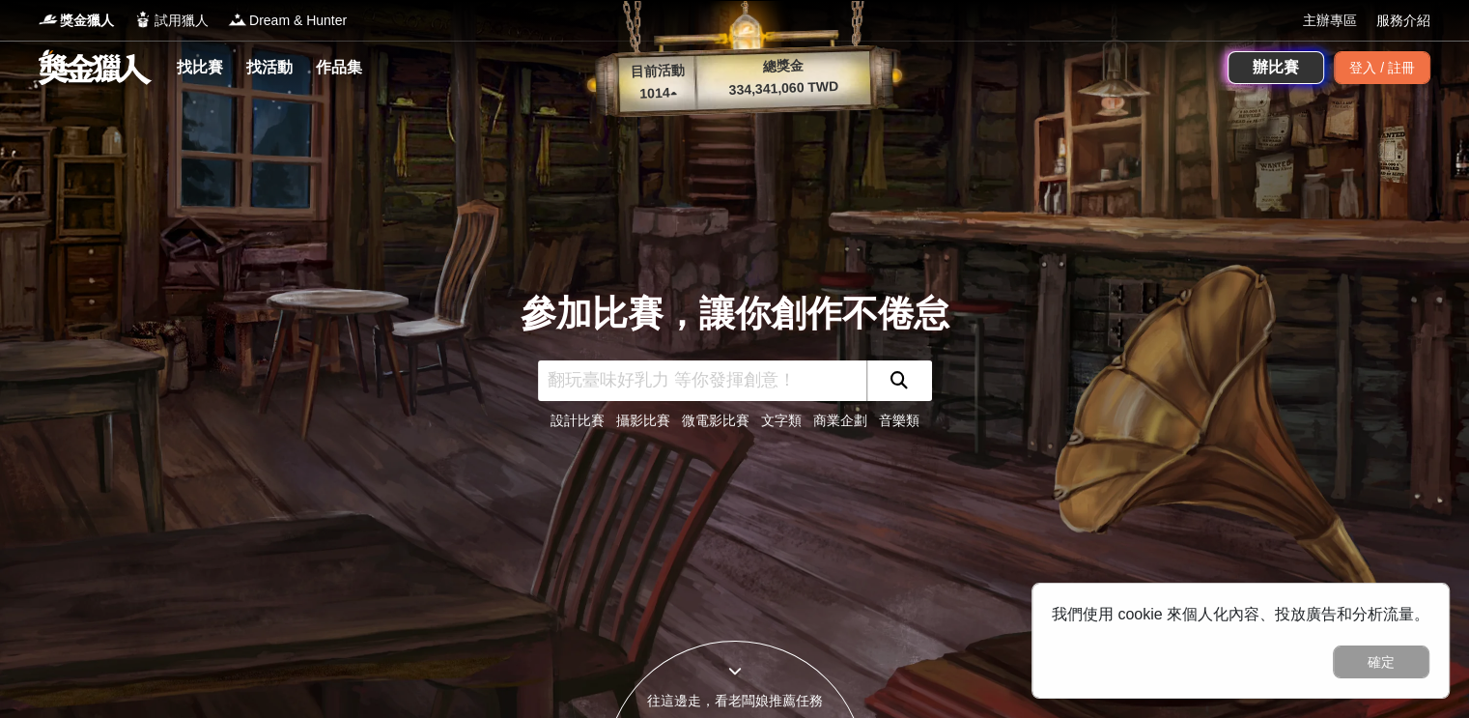
click at [77, 67] on link at bounding box center [95, 66] width 117 height 37
click at [187, 67] on link "找比賽" at bounding box center [200, 67] width 62 height 27
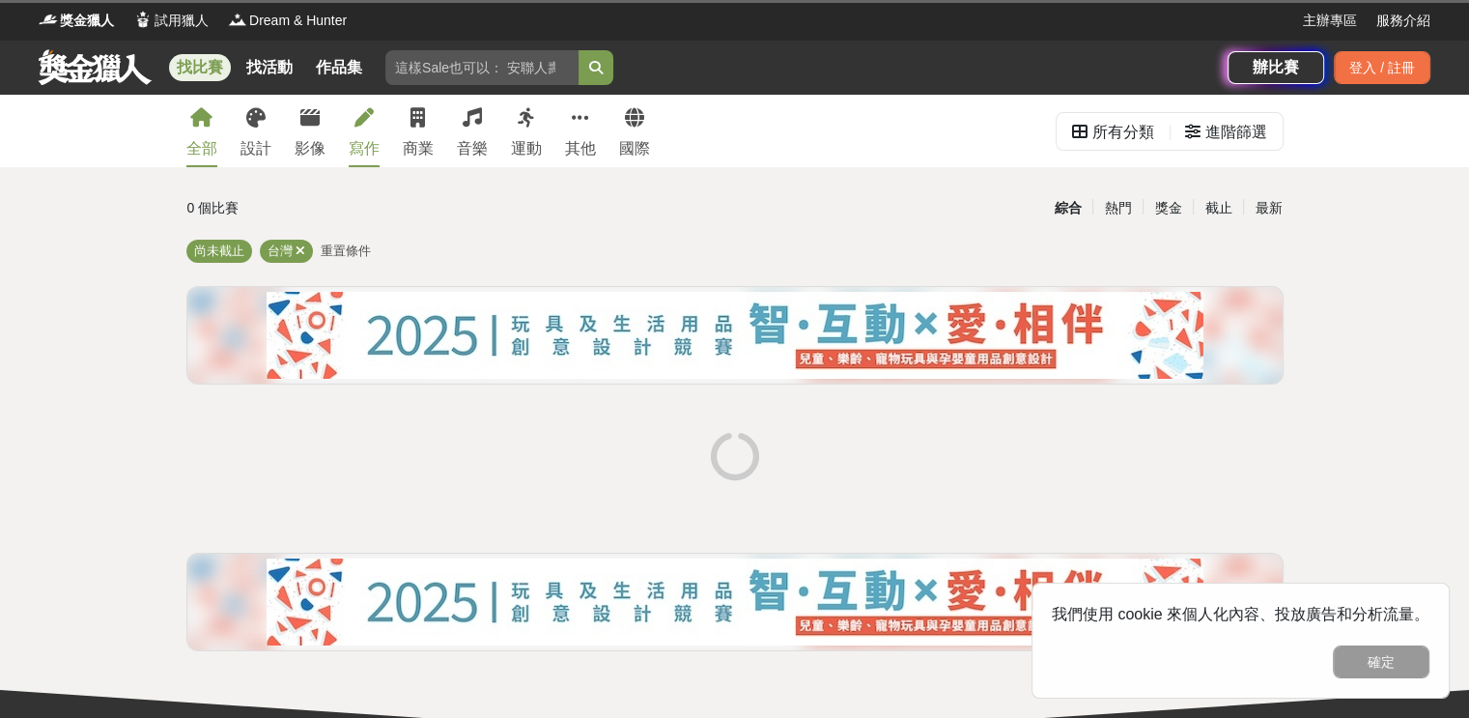
click at [372, 128] on link "寫作" at bounding box center [364, 131] width 31 height 72
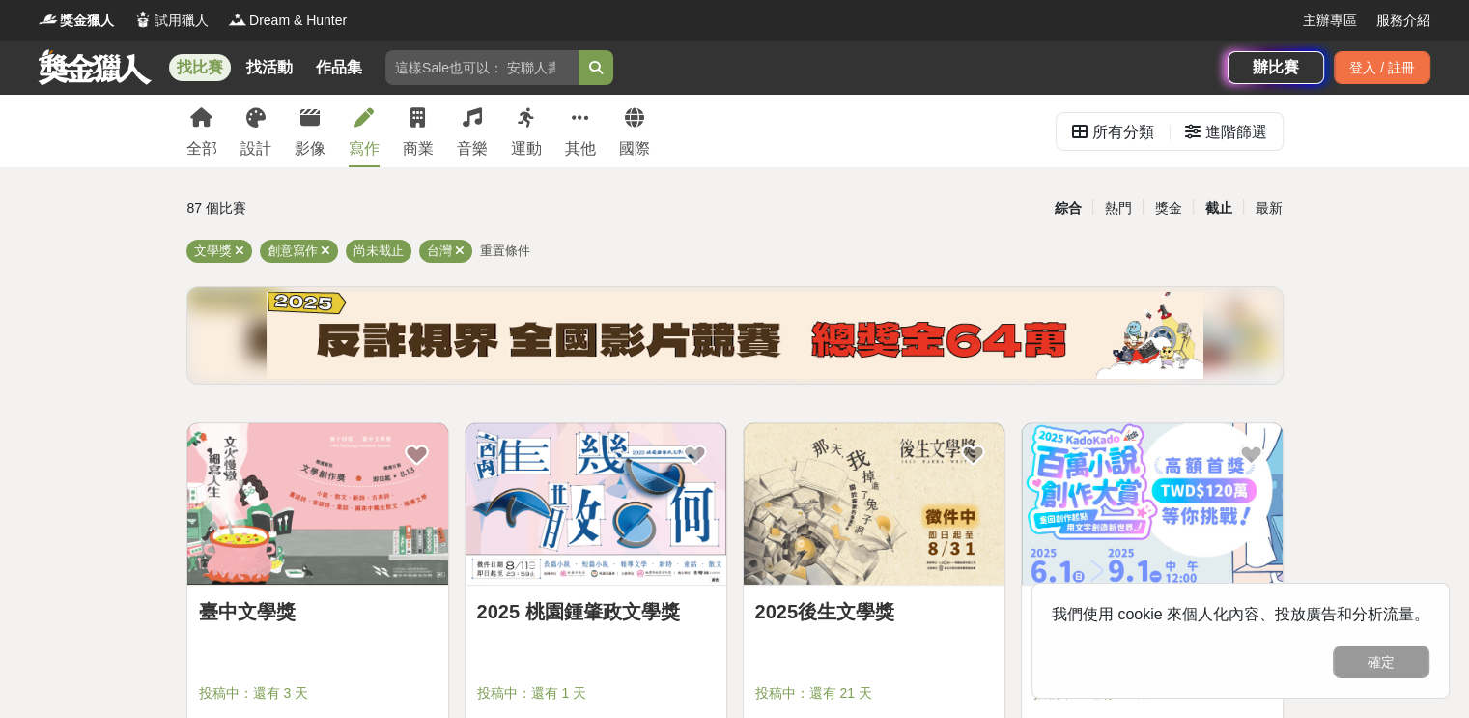
click at [1221, 215] on div "截止" at bounding box center [1218, 208] width 50 height 34
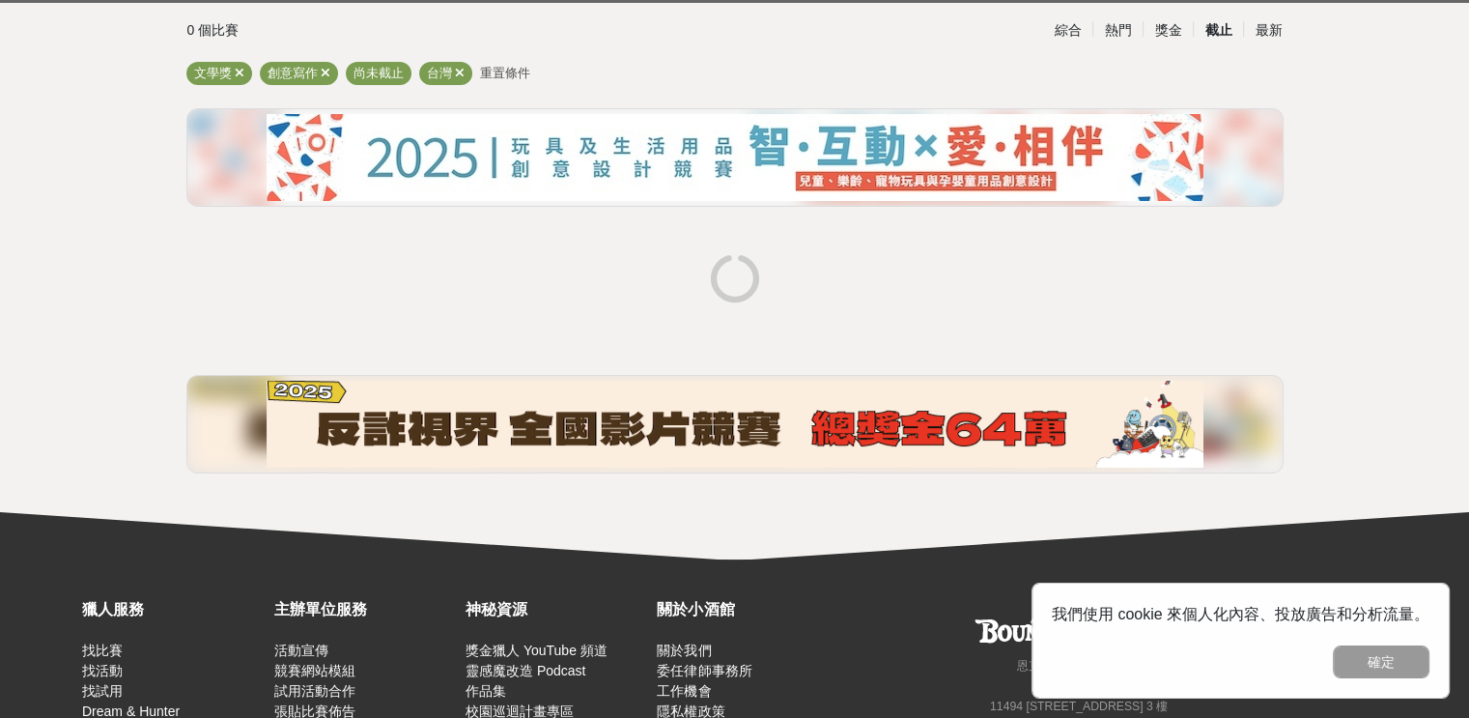
scroll to position [290, 0]
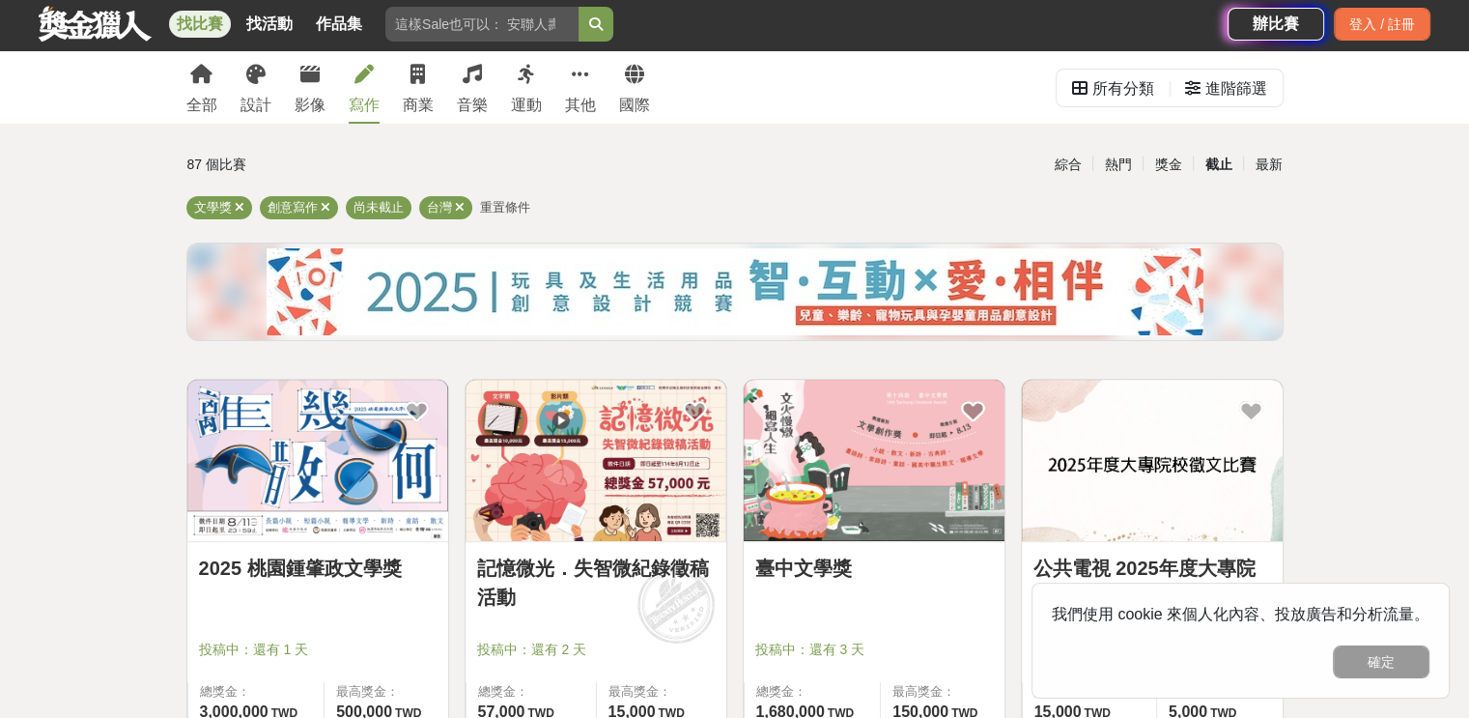
scroll to position [0, 0]
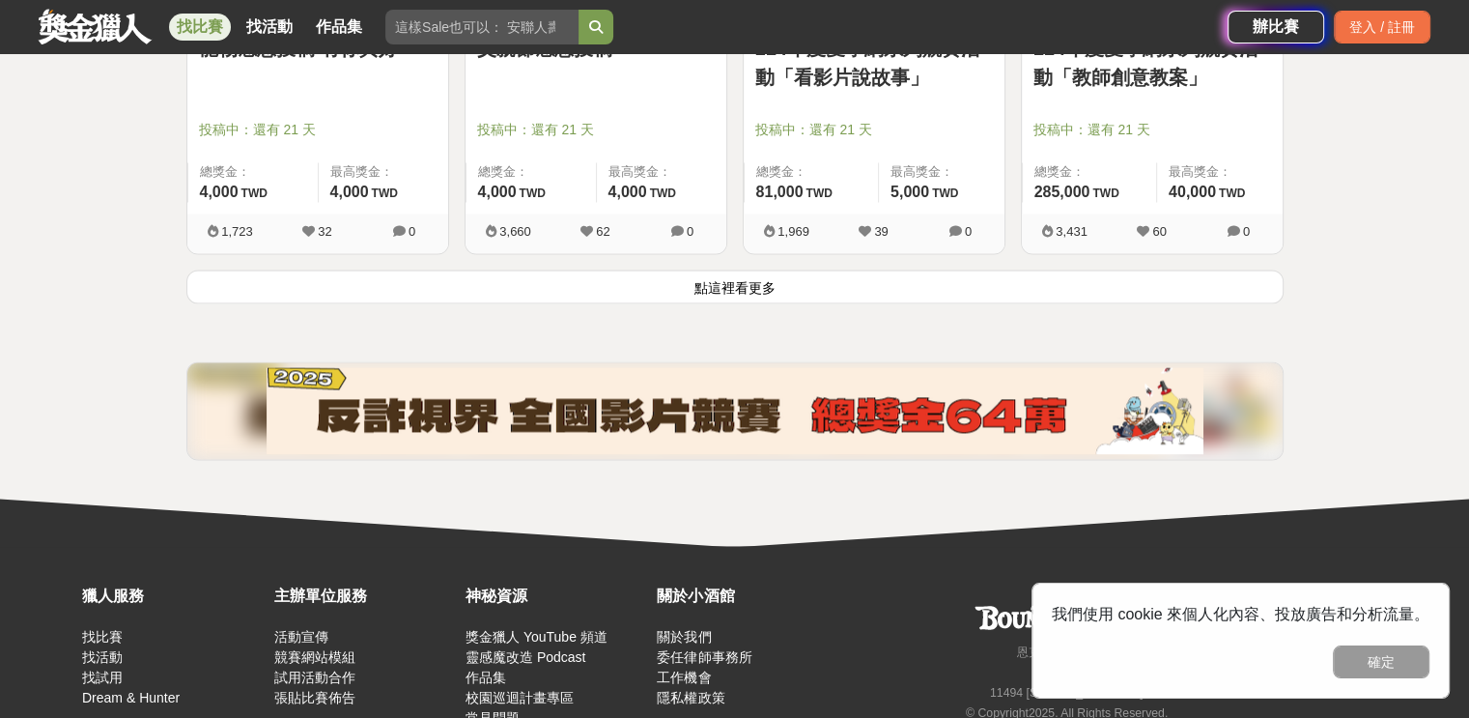
click at [857, 282] on button "點這裡看更多" at bounding box center [734, 287] width 1097 height 34
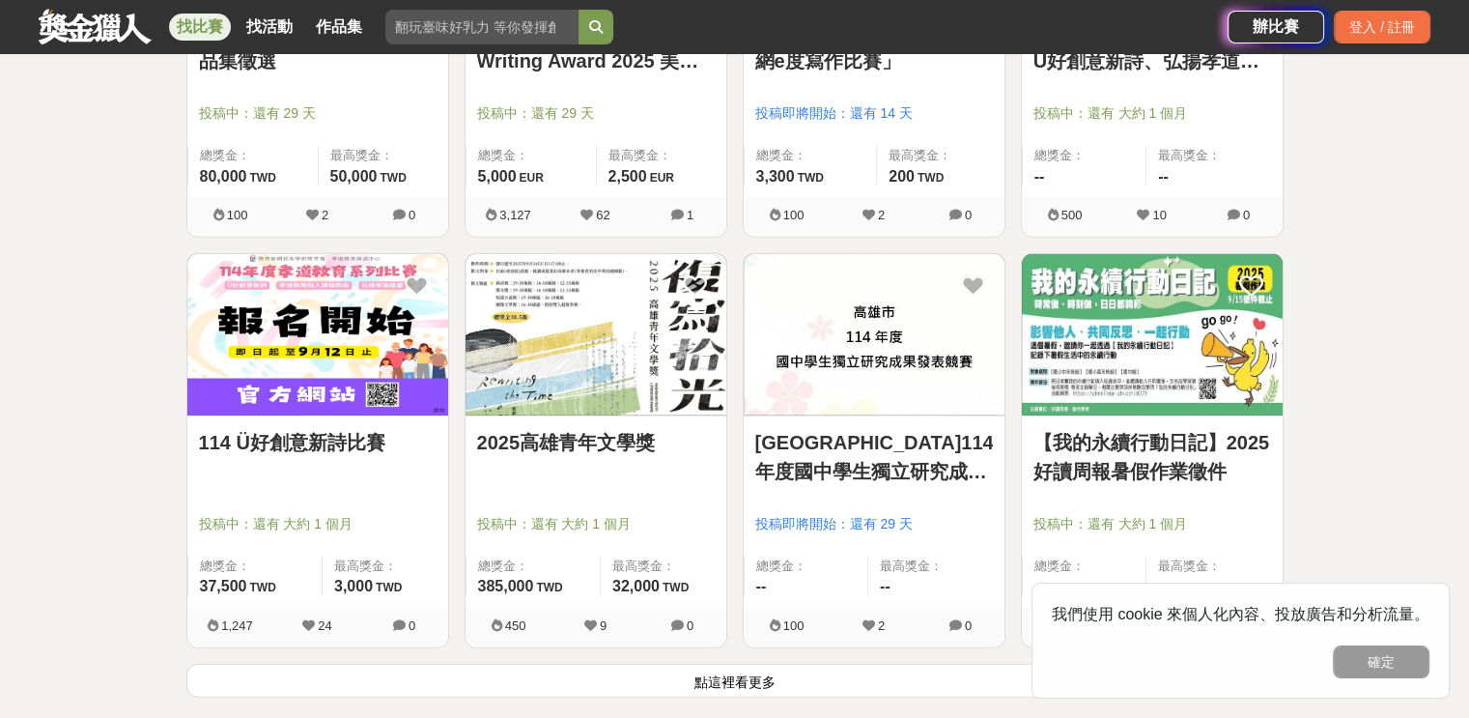
scroll to position [4778, 0]
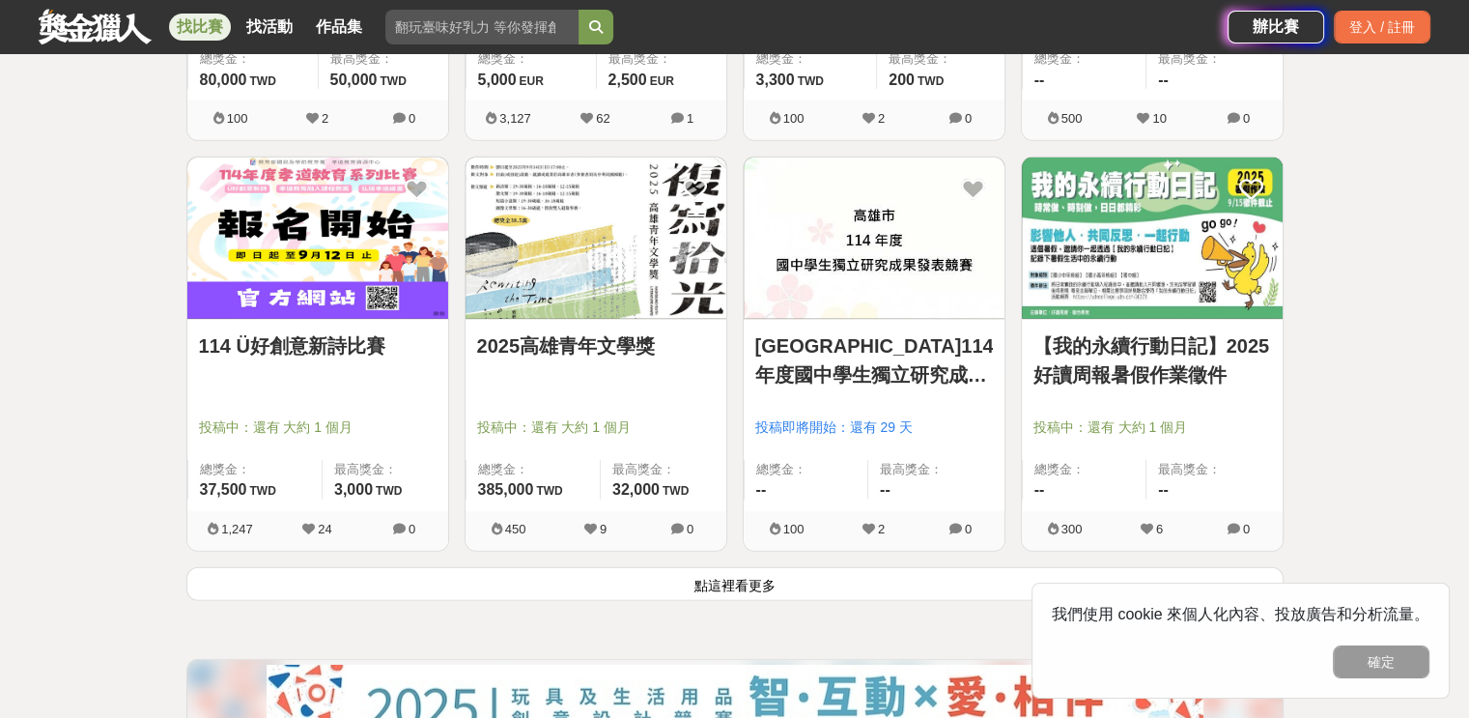
click at [726, 588] on button "點這裡看更多" at bounding box center [734, 584] width 1097 height 34
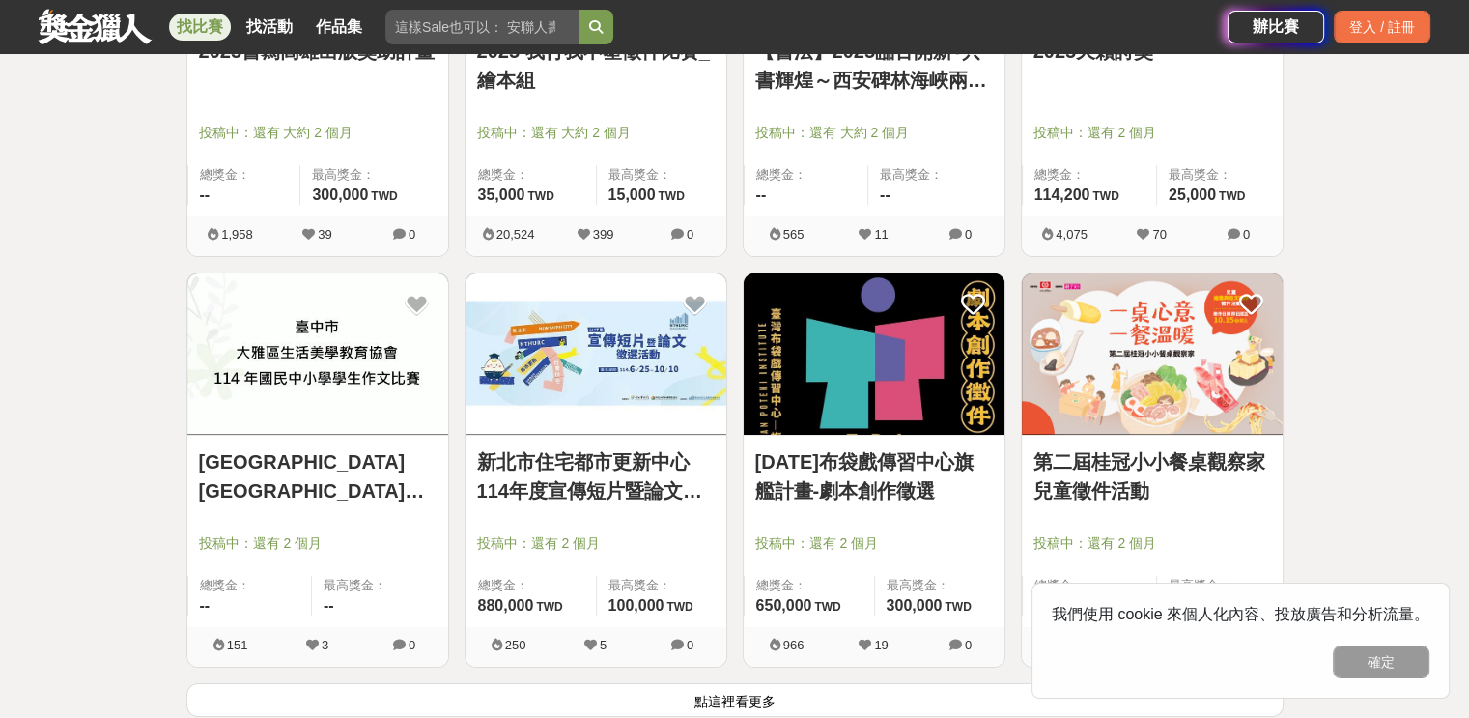
scroll to position [7334, 0]
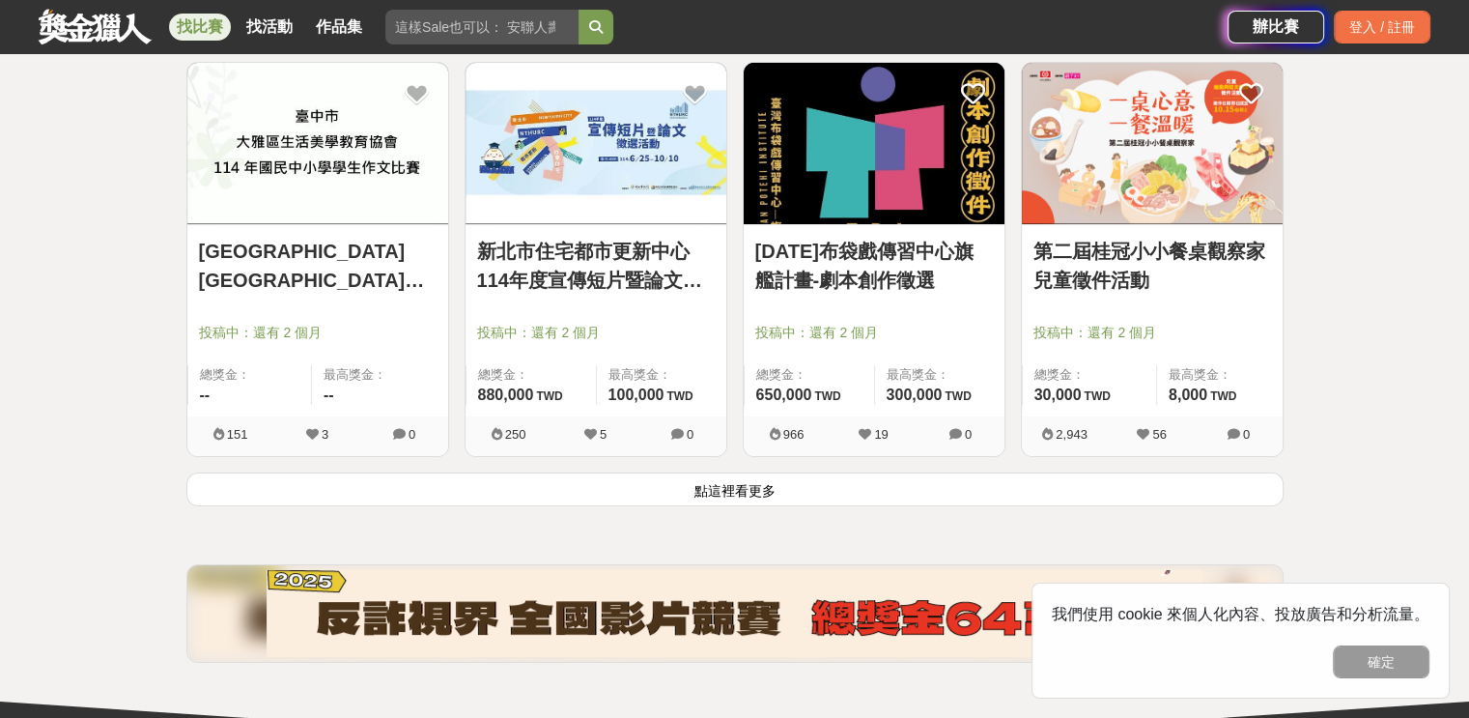
click at [621, 482] on button "點這裡看更多" at bounding box center [734, 489] width 1097 height 34
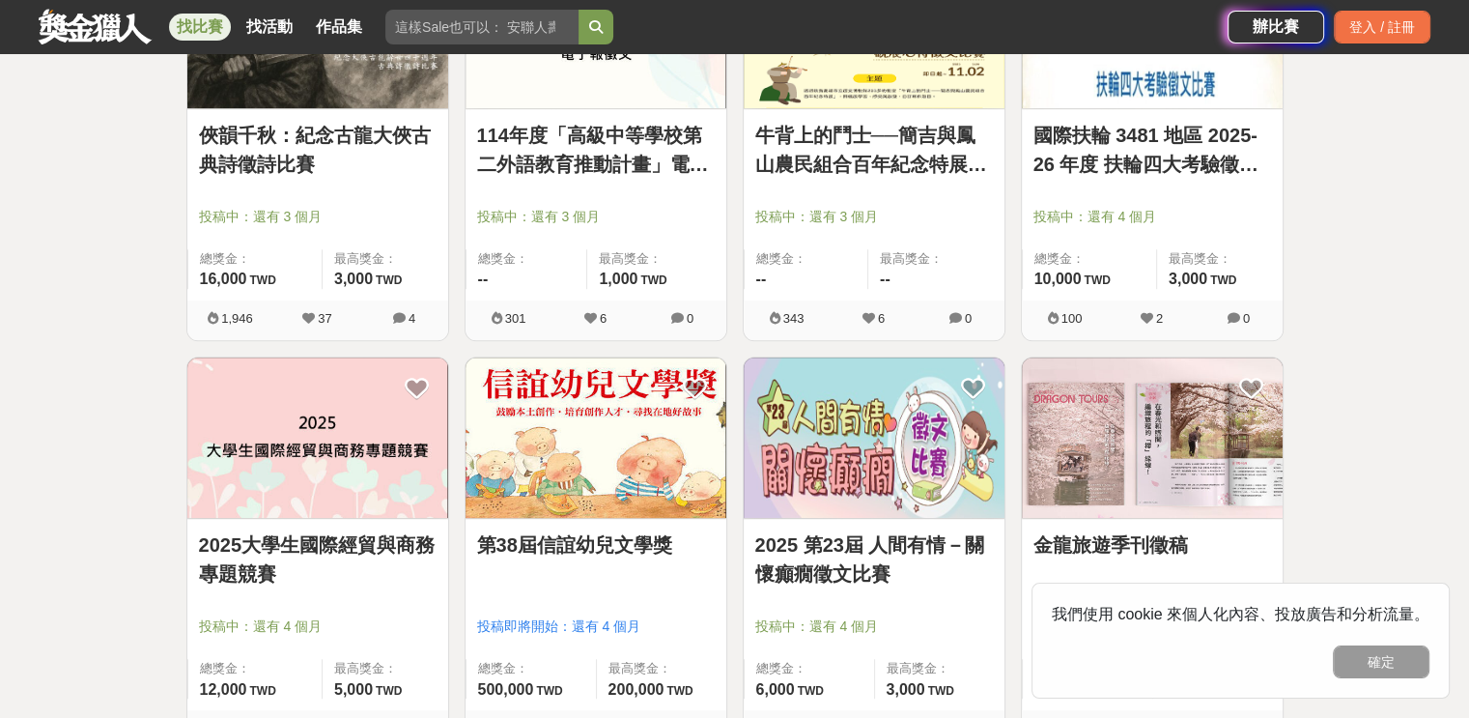
scroll to position [8077, 0]
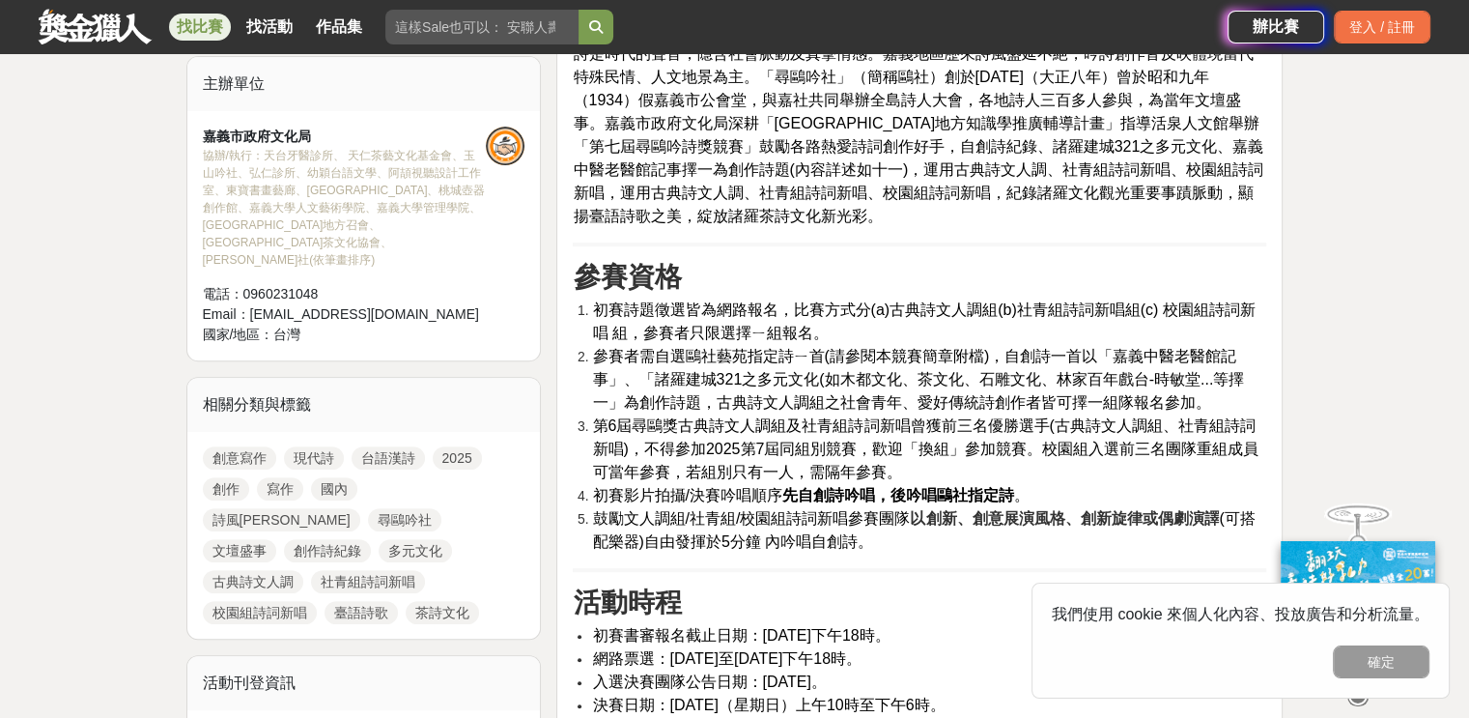
scroll to position [676, 0]
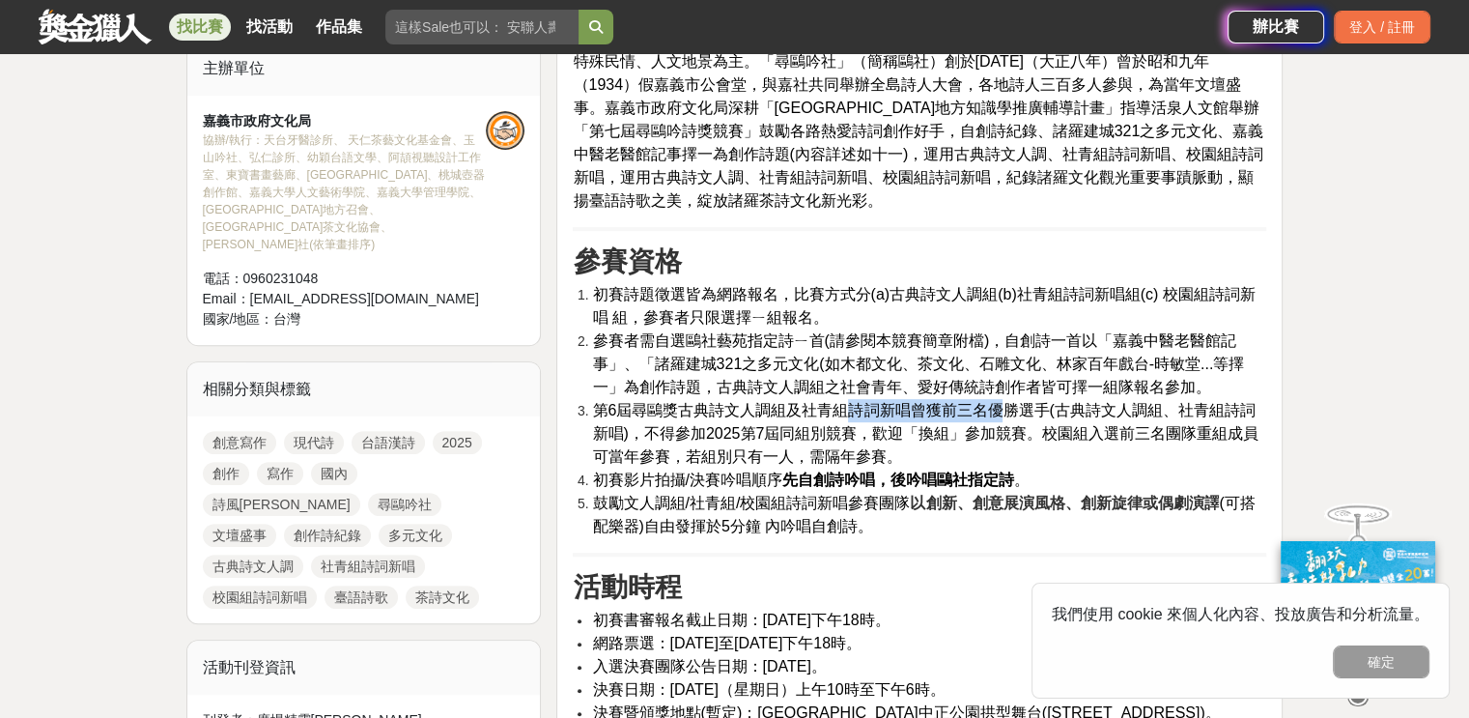
drag, startPoint x: 877, startPoint y: 409, endPoint x: 1004, endPoint y: 405, distance: 126.6
click at [1004, 405] on span "第6屆尋鷗獎古典詩文人調組及社青組詩詞新唱曾獲前三名優勝選手(古典詩文人調組、社青組詩詞新唱)，不得參加2025第7屆同組別競賽，歡迎「換組」參加競賽。校園組…" at bounding box center [925, 433] width 667 height 63
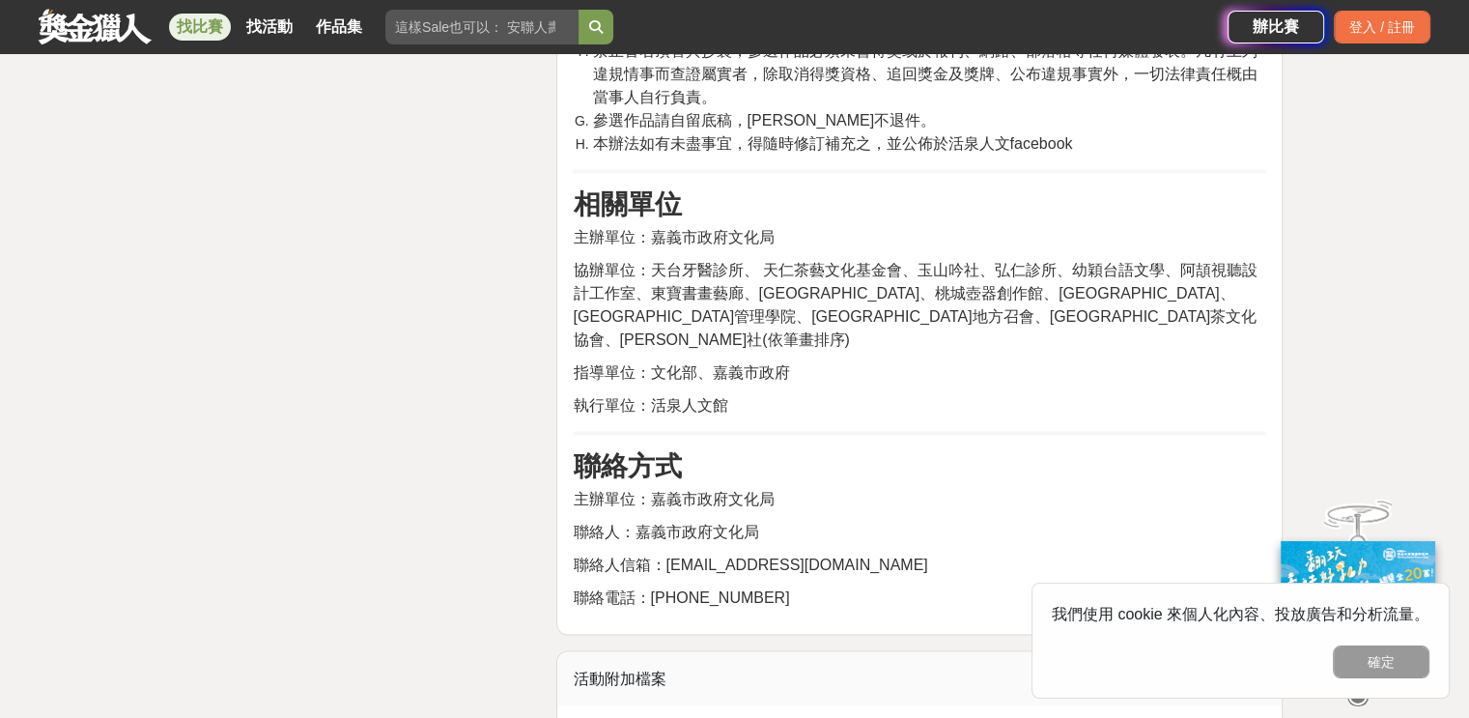
scroll to position [3671, 0]
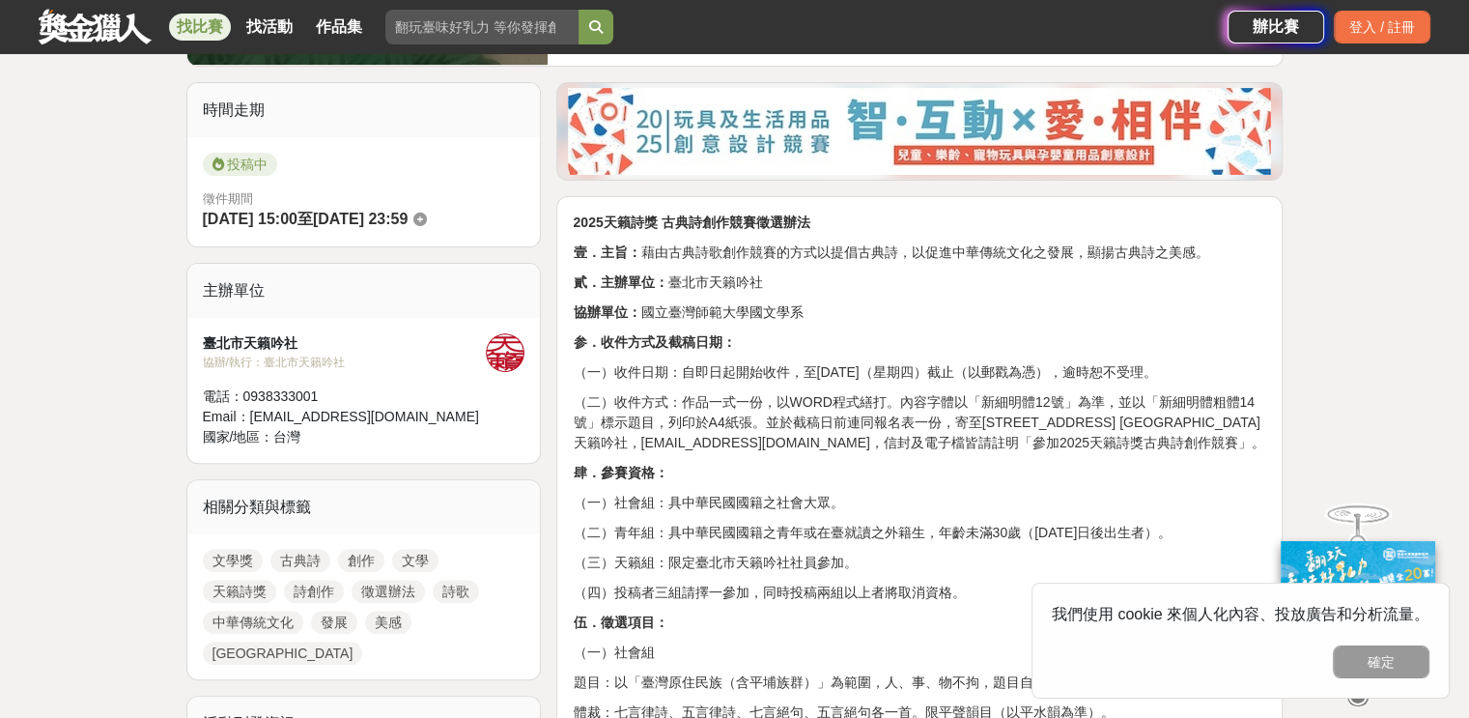
scroll to position [773, 0]
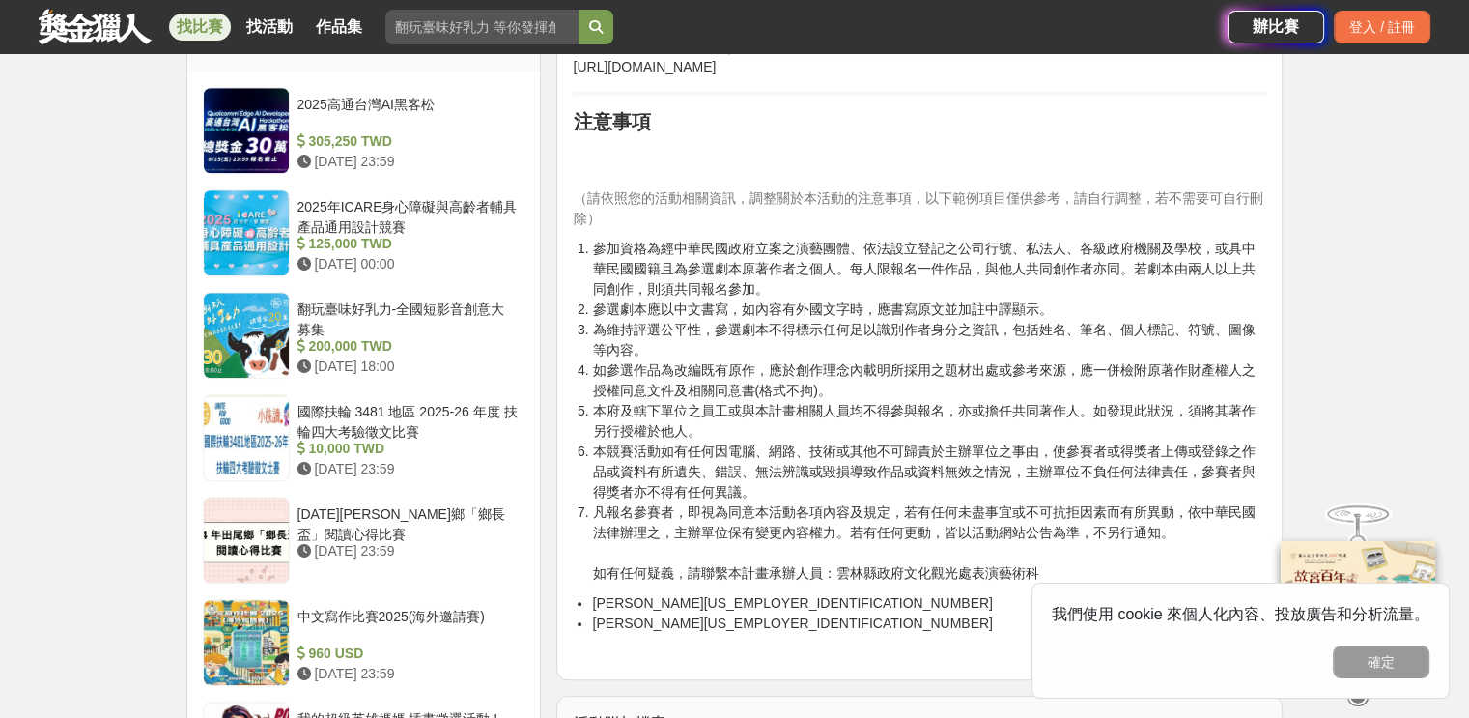
scroll to position [1739, 0]
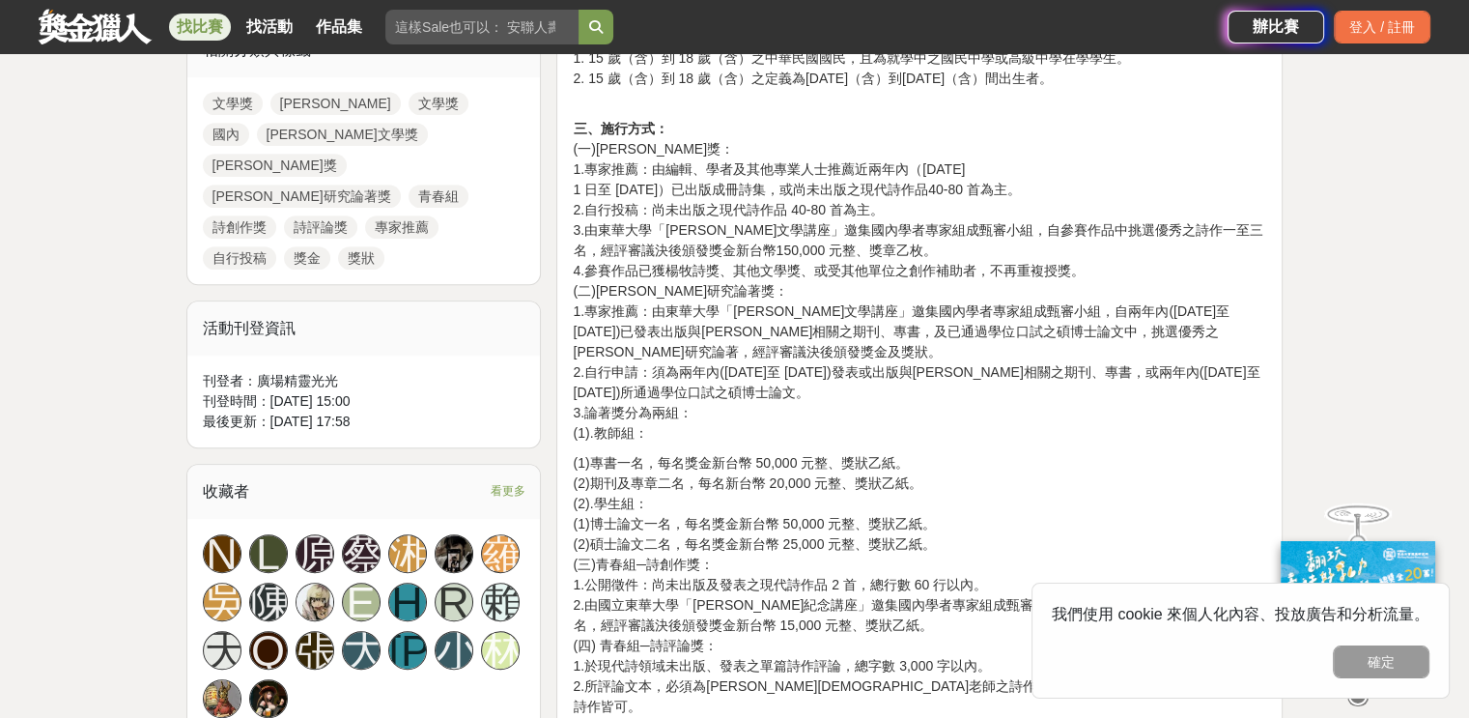
scroll to position [1063, 0]
